Goal: Book appointment/travel/reservation

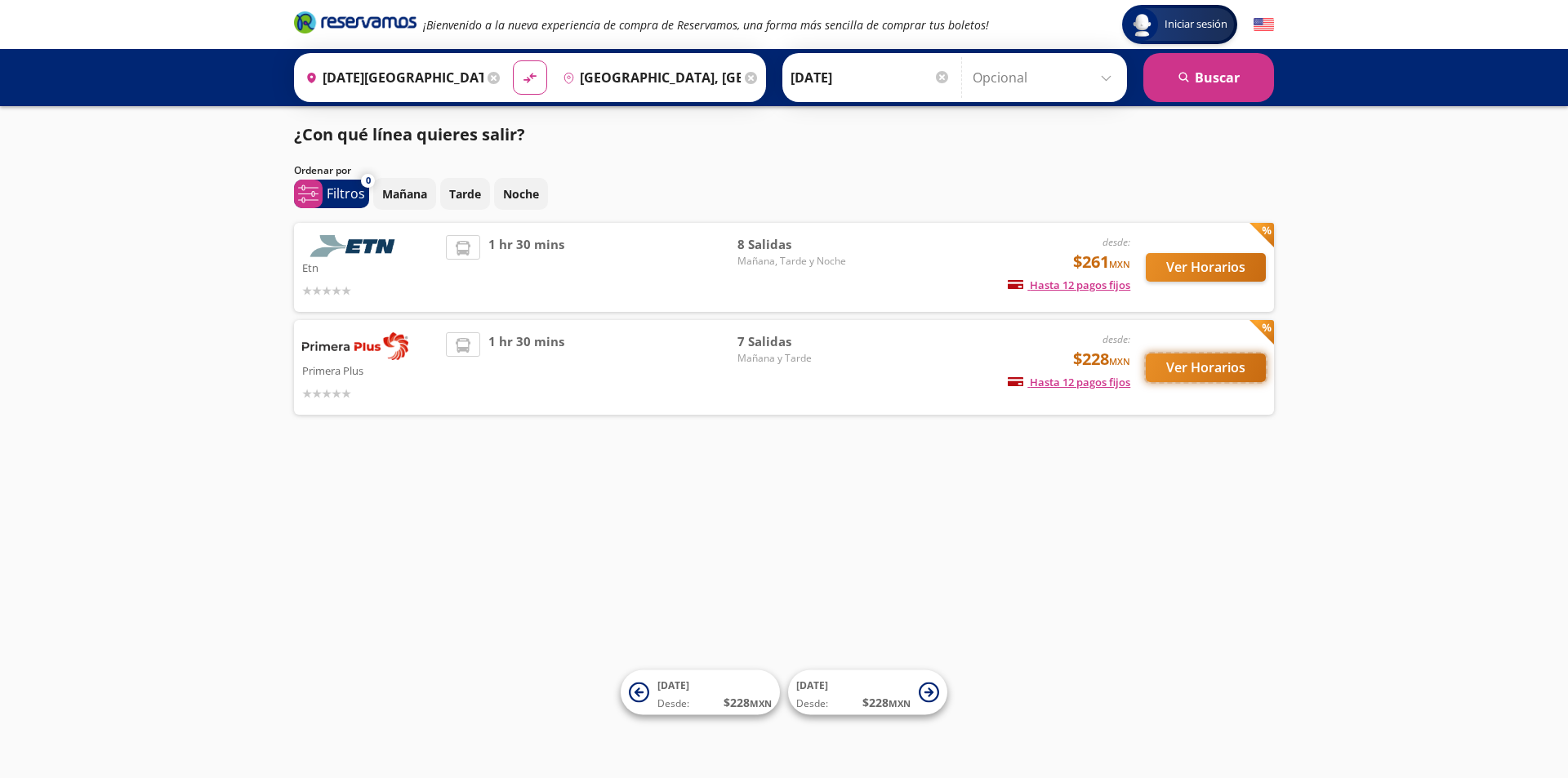
click at [1222, 360] on button "Ver Horarios" at bounding box center [1205, 367] width 120 height 29
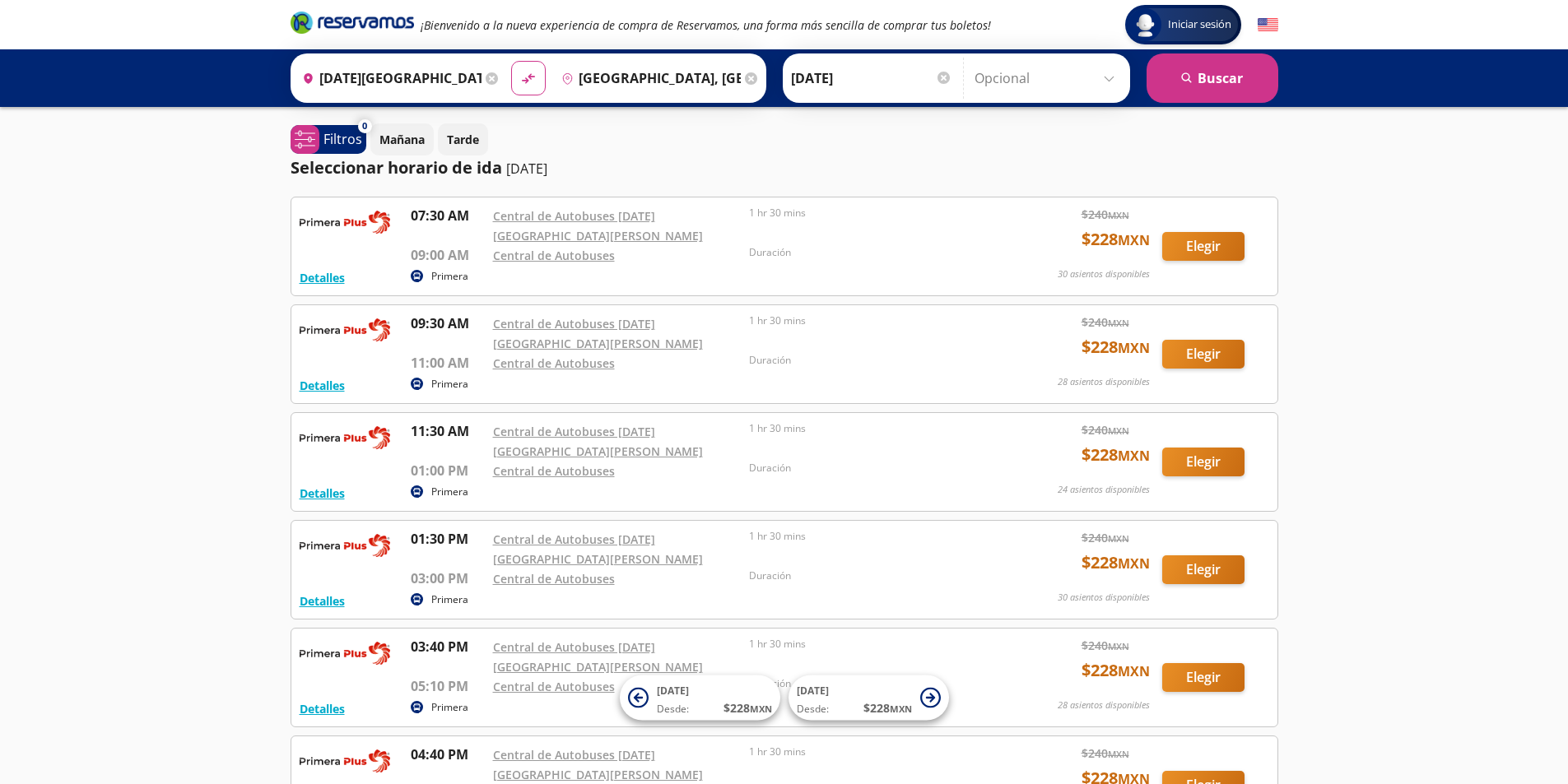
scroll to position [83, 0]
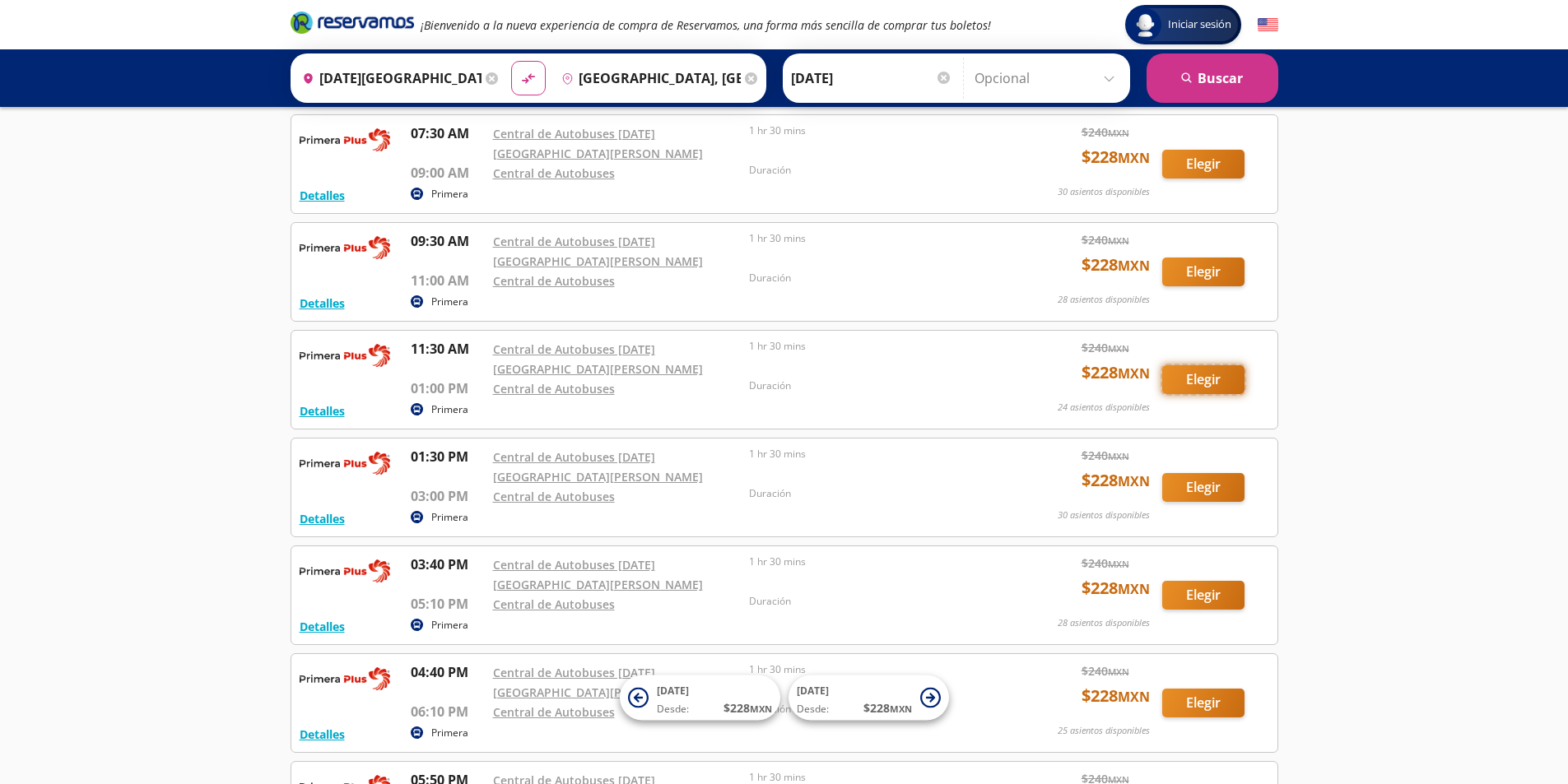
click at [1217, 366] on button "Elegir" at bounding box center [1202, 379] width 83 height 29
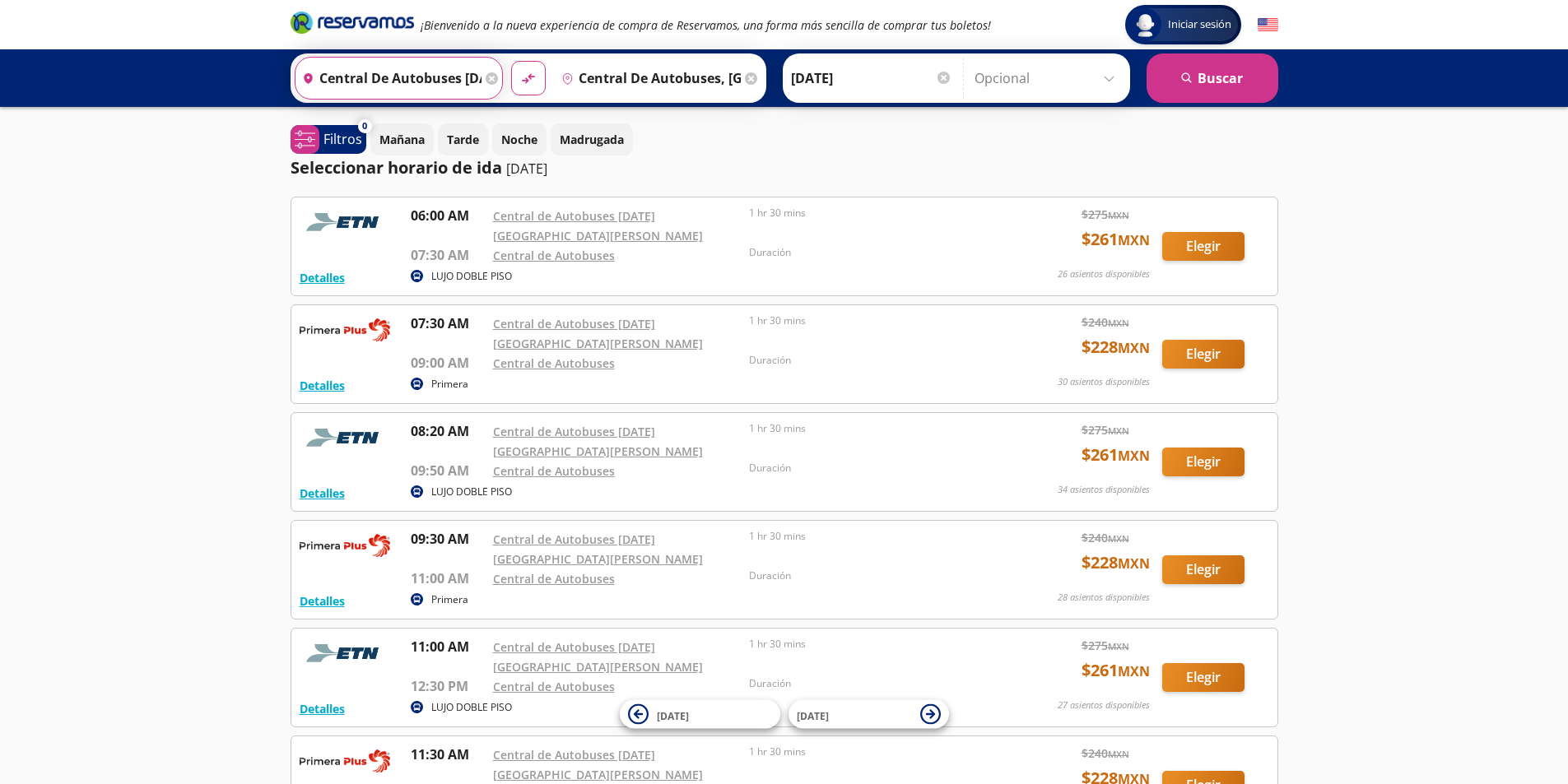
click at [454, 71] on input "Central de Autobuses [DATE][GEOGRAPHIC_DATA][PERSON_NAME], [GEOGRAPHIC_DATA]" at bounding box center [388, 78] width 186 height 41
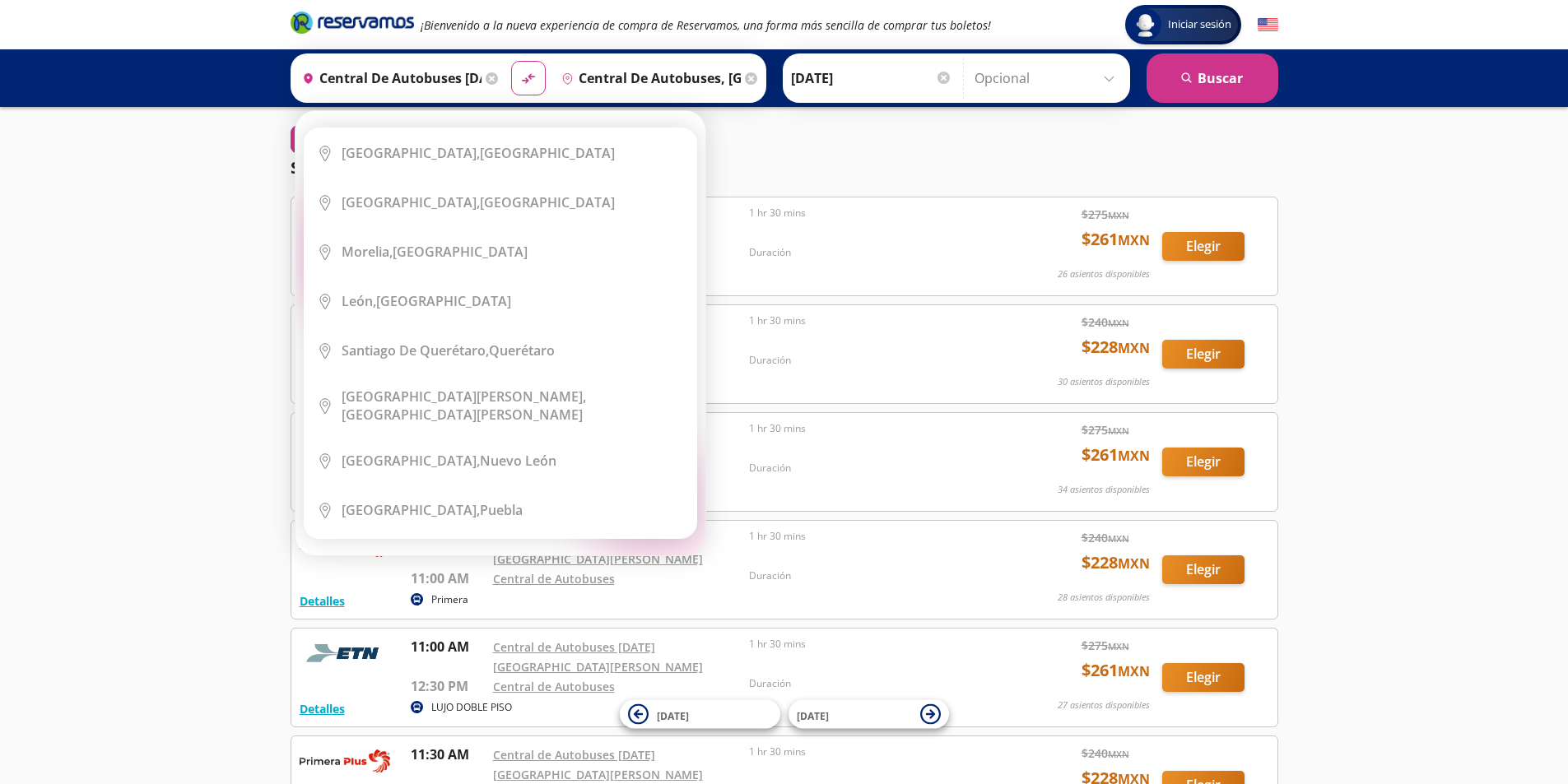
click at [485, 73] on icon at bounding box center [491, 78] width 12 height 12
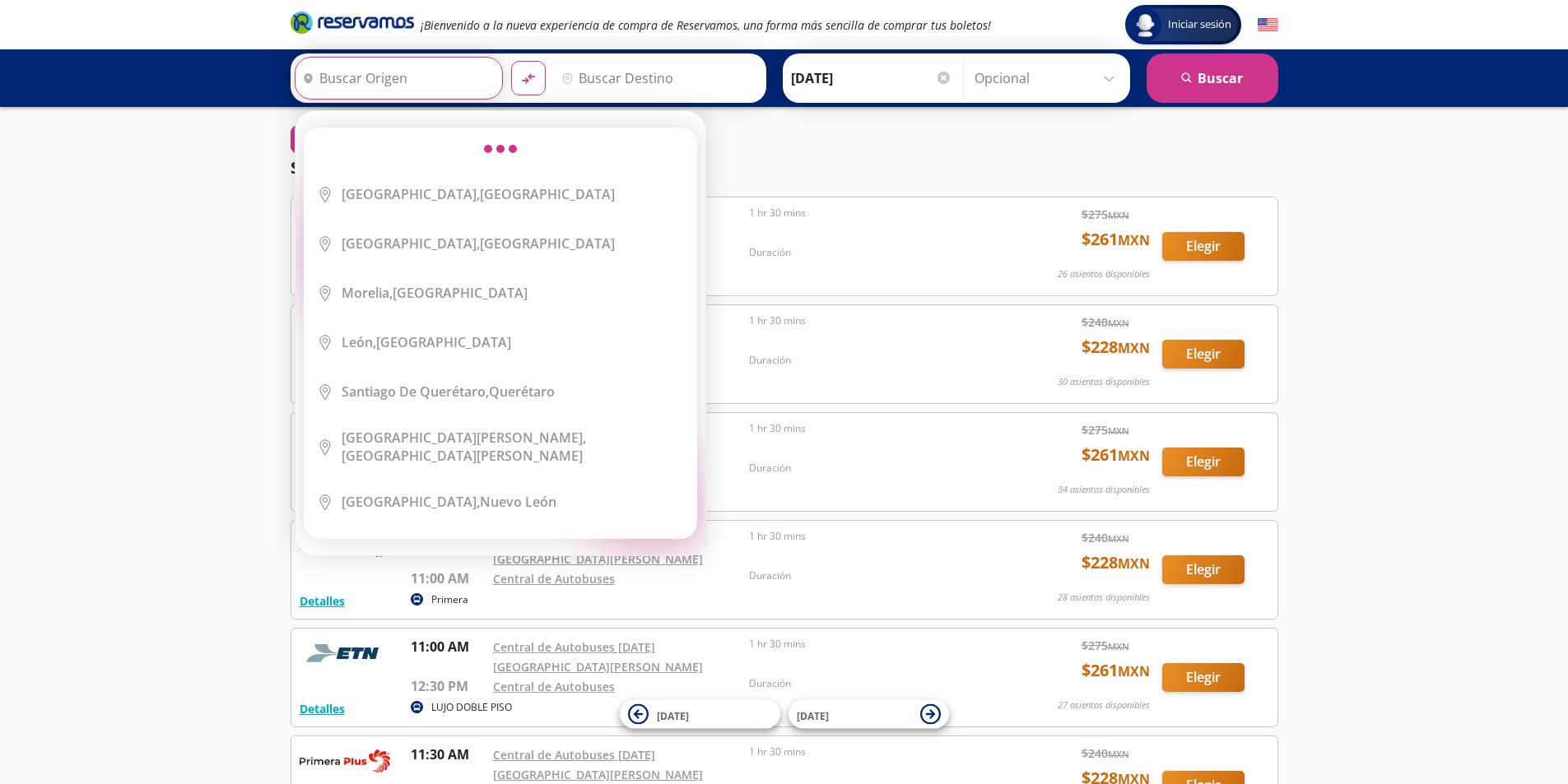
click at [419, 81] on input "Origen" at bounding box center [396, 78] width 202 height 41
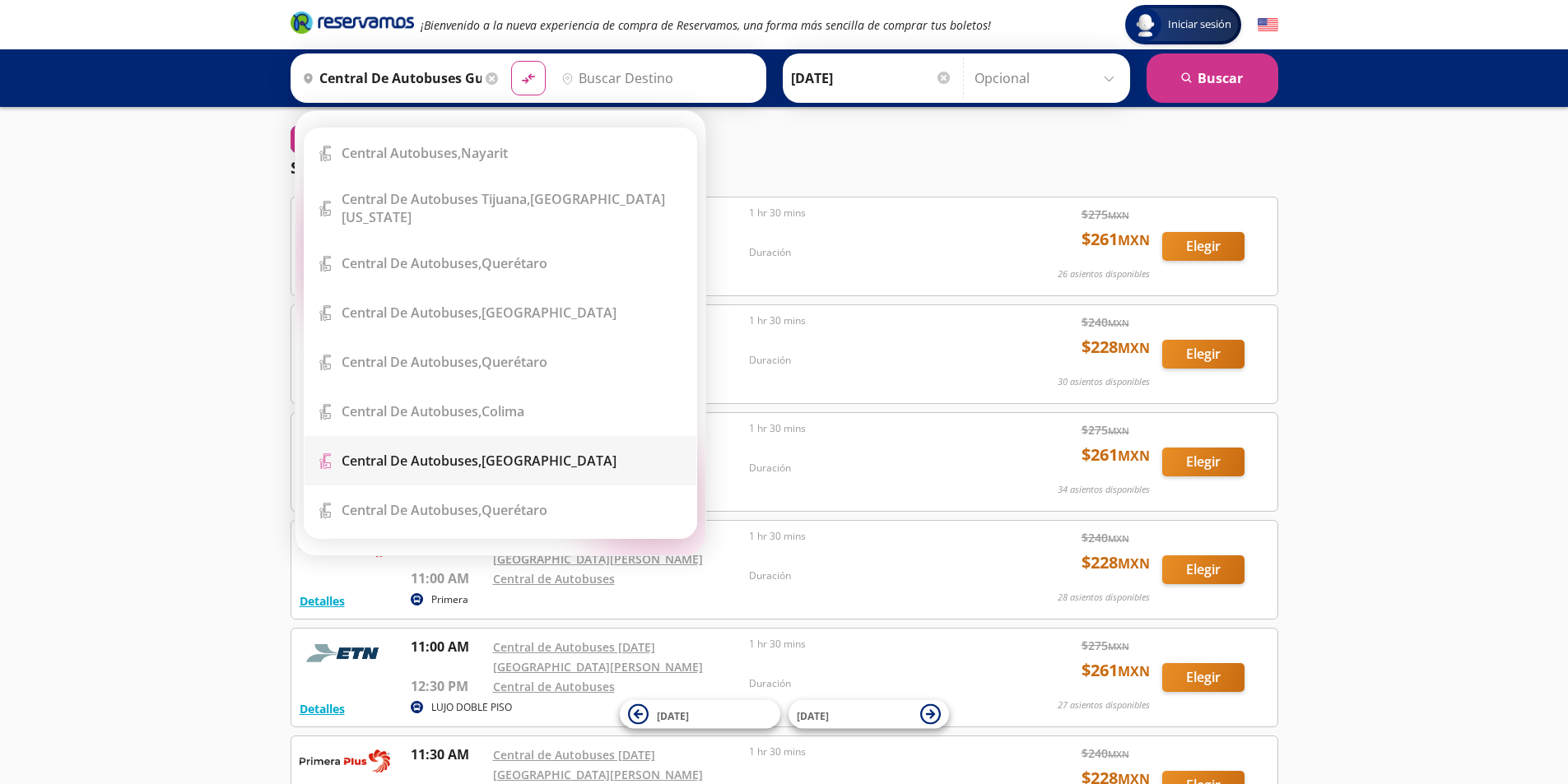
click at [461, 452] on b "Central de Autobuses," at bounding box center [411, 461] width 140 height 19
type input "Central de Autobuses, [GEOGRAPHIC_DATA]"
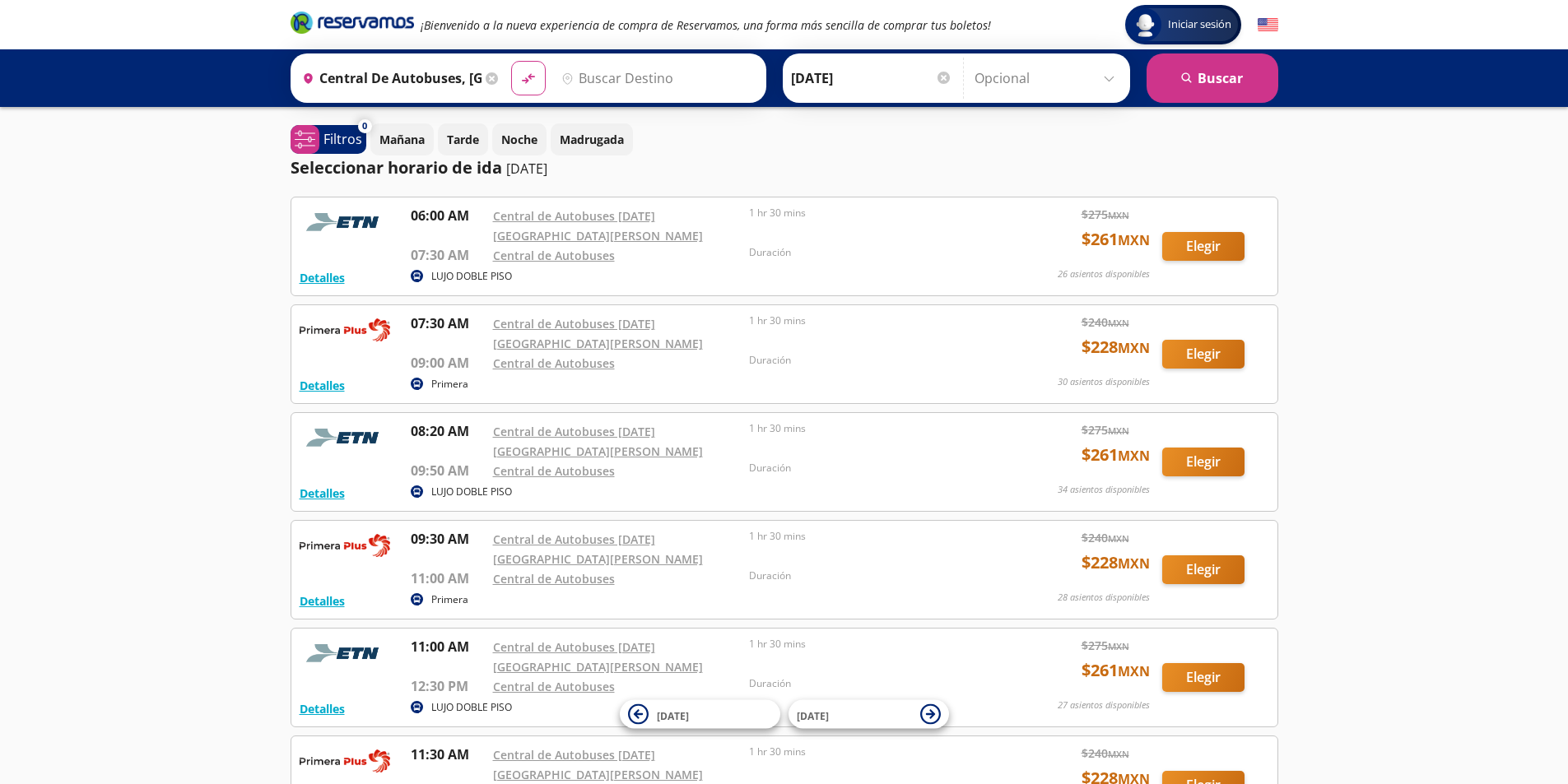
click at [653, 68] on input "Destino" at bounding box center [656, 78] width 202 height 41
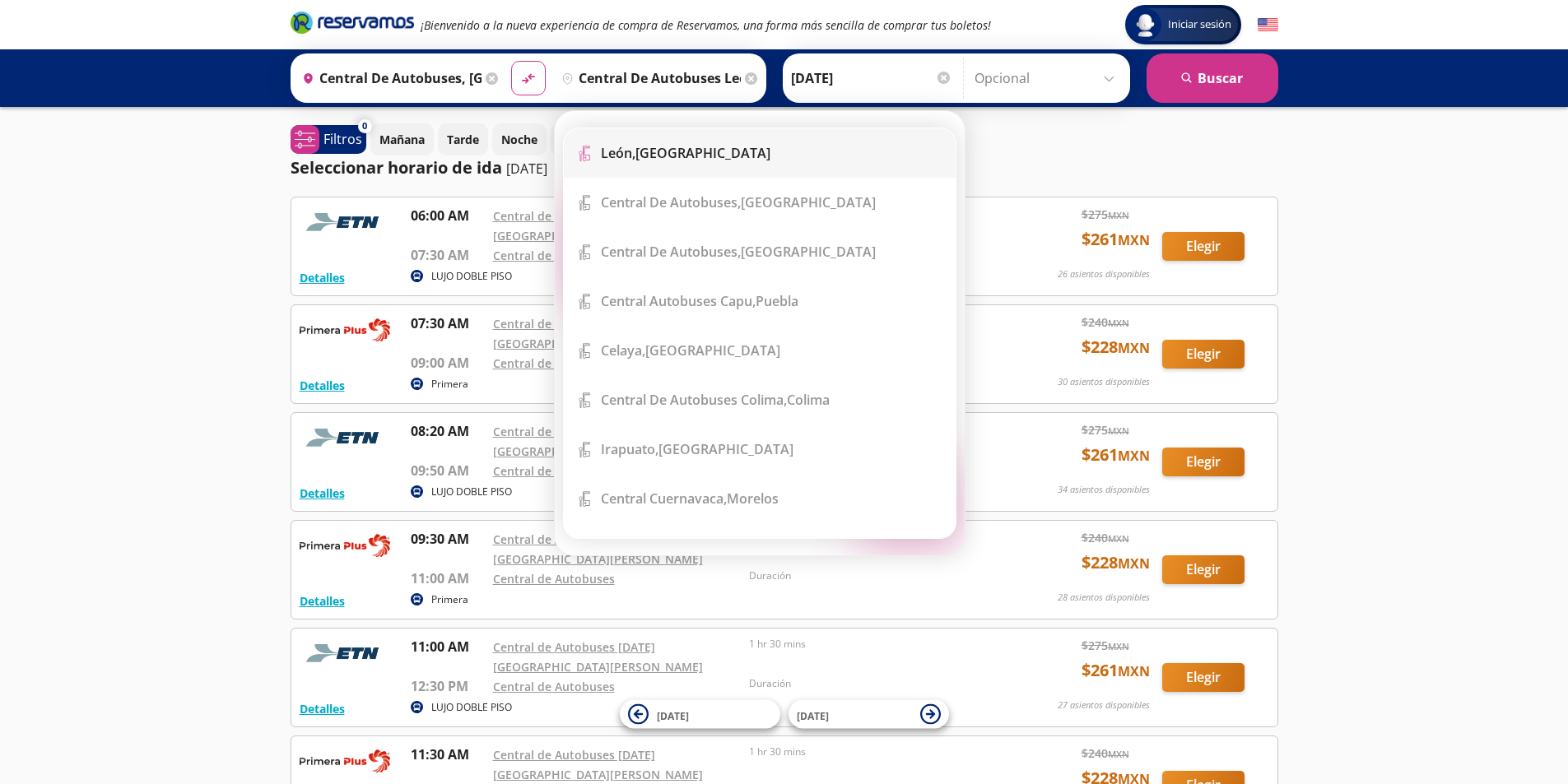
click at [746, 153] on div "[GEOGRAPHIC_DATA], [GEOGRAPHIC_DATA]" at bounding box center [771, 153] width 342 height 19
type input "[GEOGRAPHIC_DATA], [GEOGRAPHIC_DATA]"
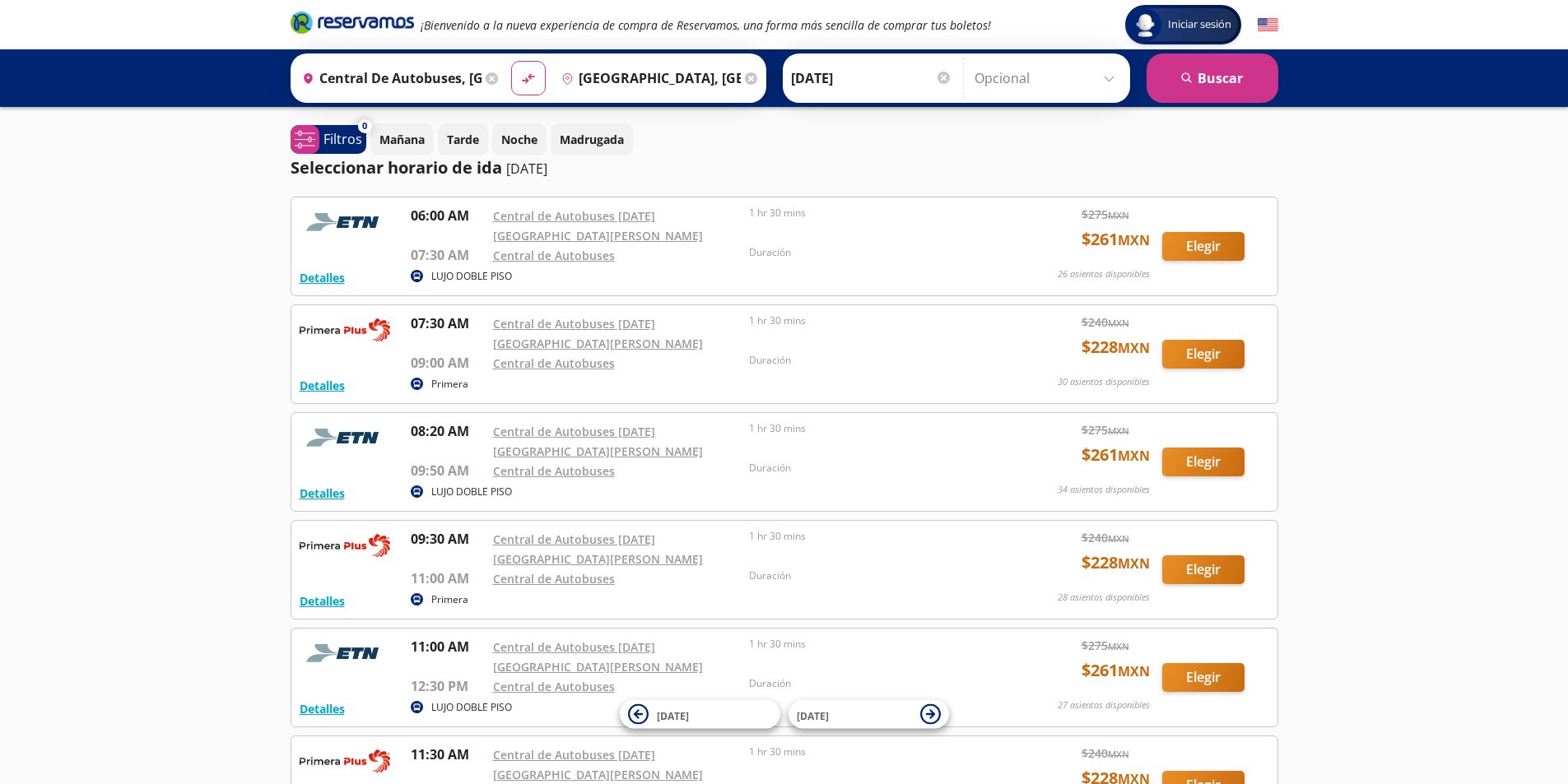
click at [833, 79] on input "[DATE]" at bounding box center [871, 78] width 161 height 41
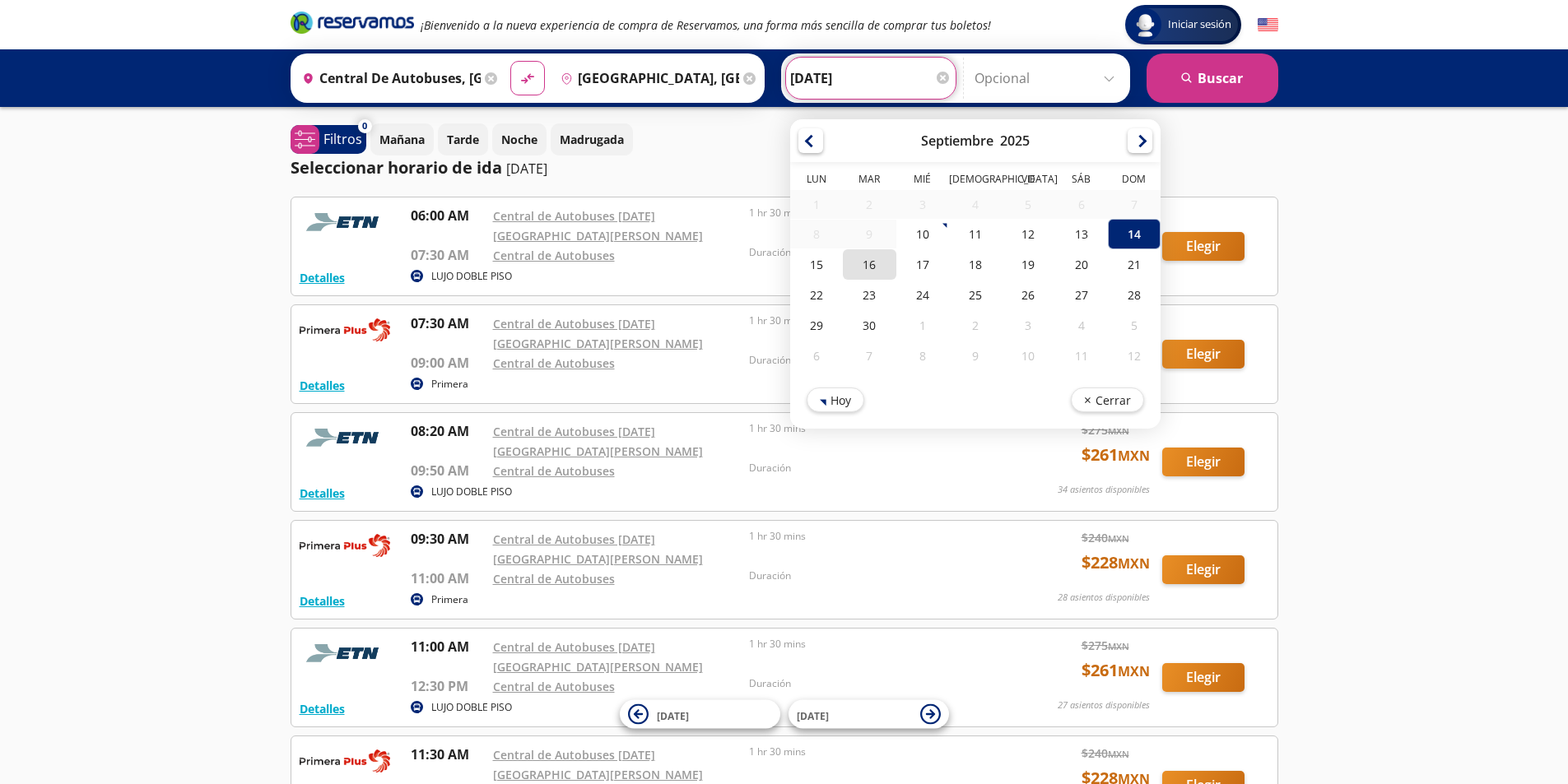
click at [880, 260] on div "16" at bounding box center [868, 264] width 53 height 31
type input "[DATE]"
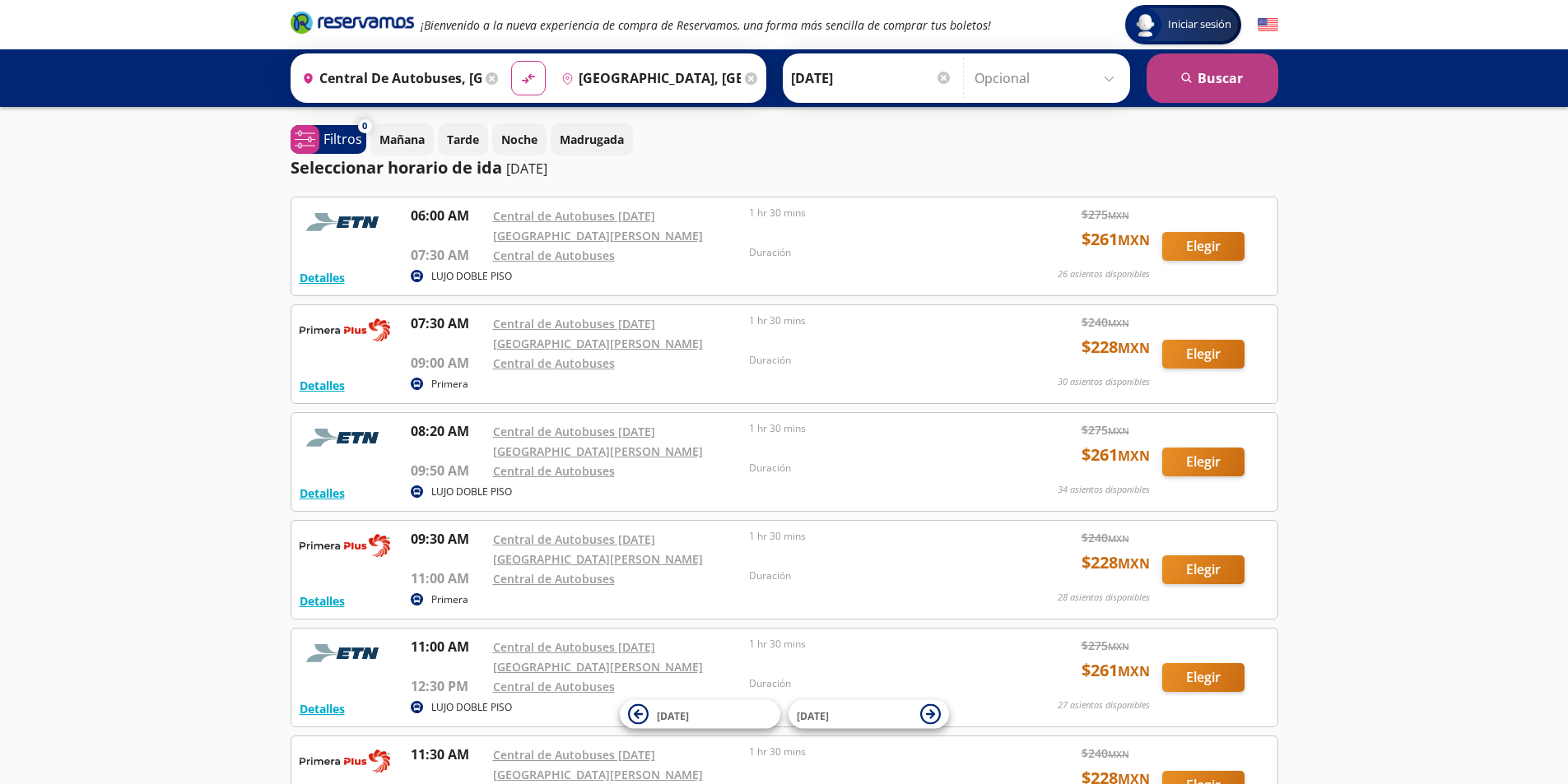
click at [1204, 83] on button "search [GEOGRAPHIC_DATA]" at bounding box center [1213, 78] width 132 height 49
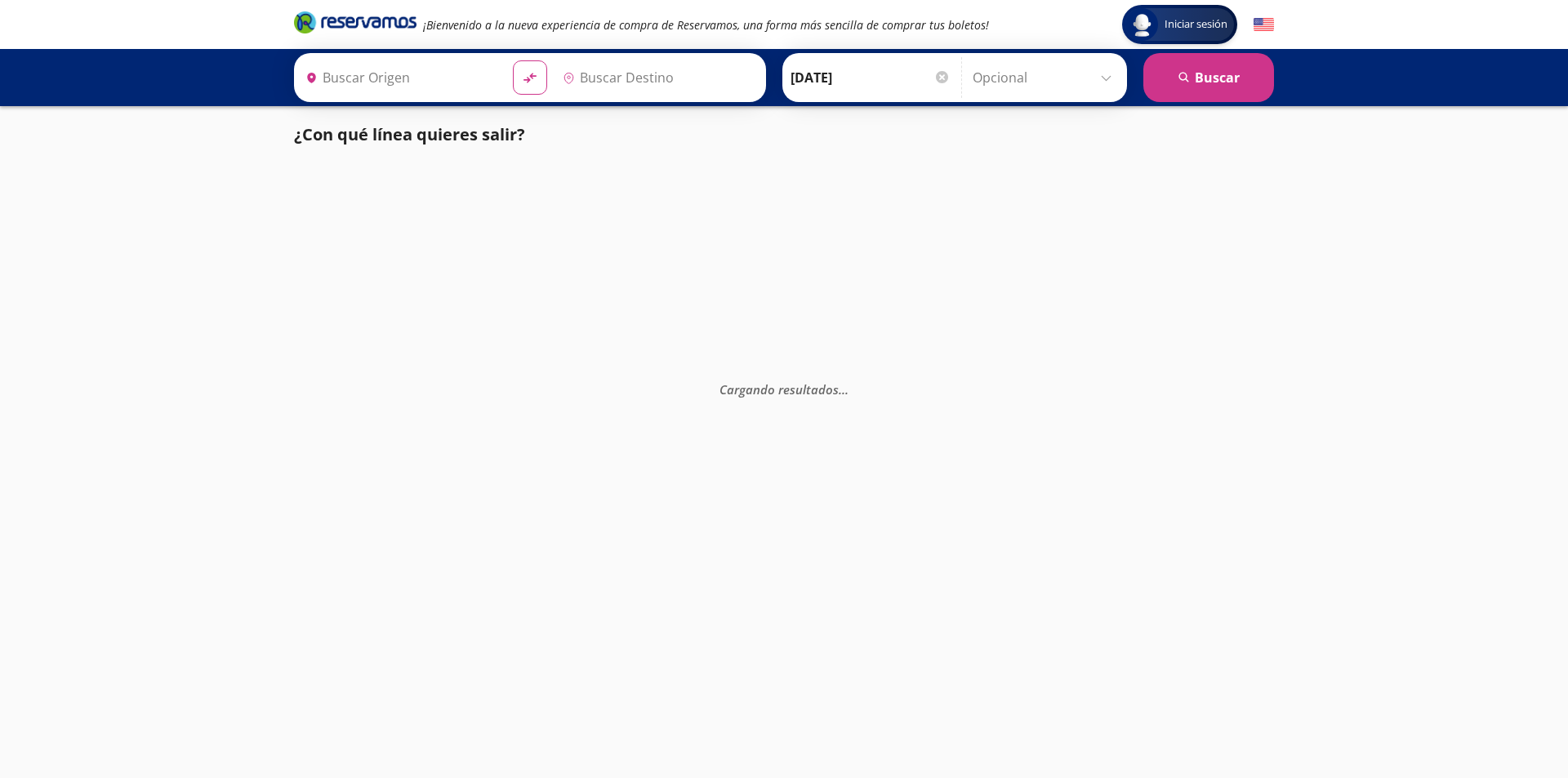
type input "Central de Autobuses, [GEOGRAPHIC_DATA]"
type input "[GEOGRAPHIC_DATA], [GEOGRAPHIC_DATA]"
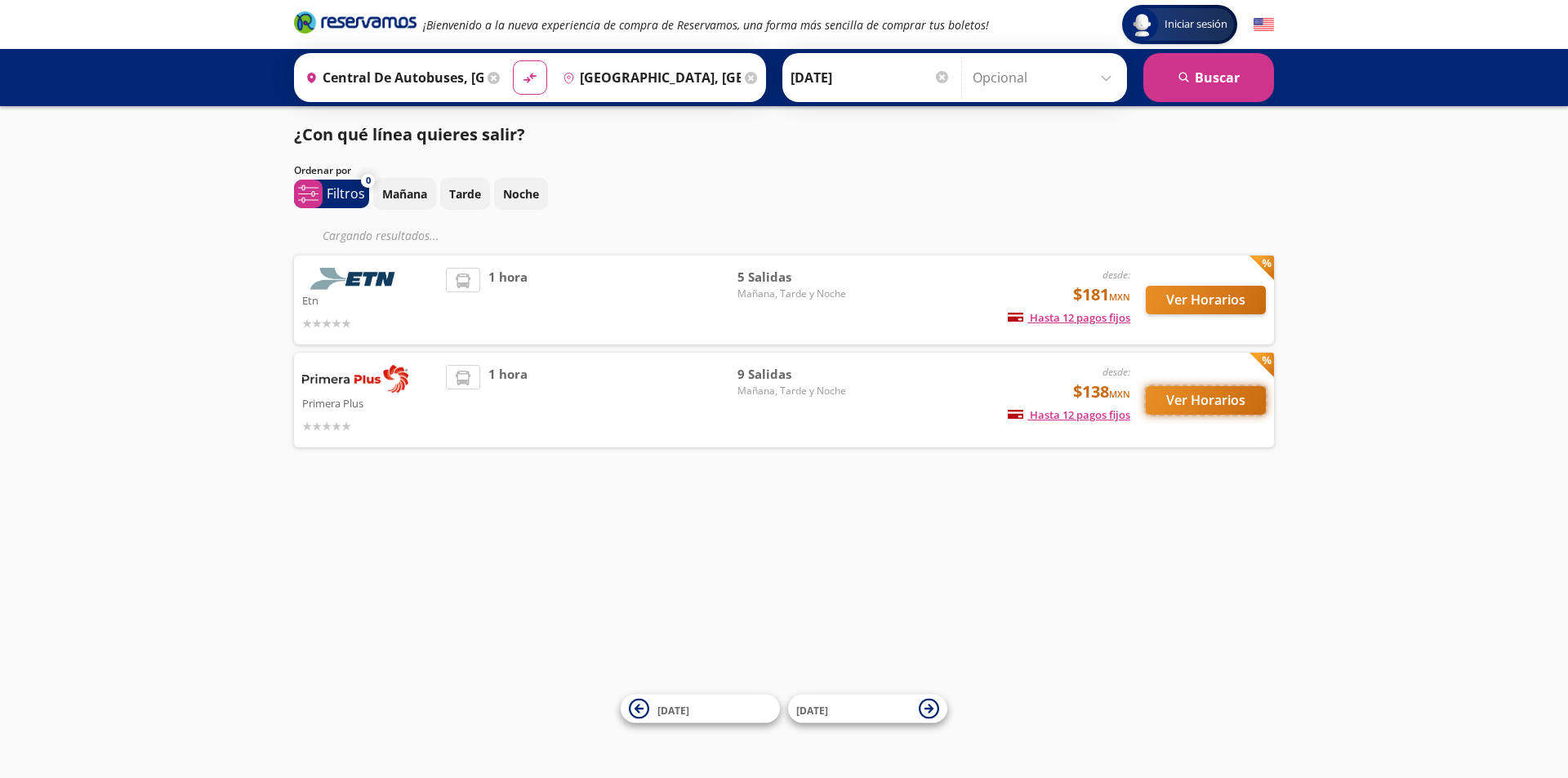
click at [1195, 398] on button "Ver Horarios" at bounding box center [1205, 401] width 120 height 29
